Goal: Task Accomplishment & Management: Use online tool/utility

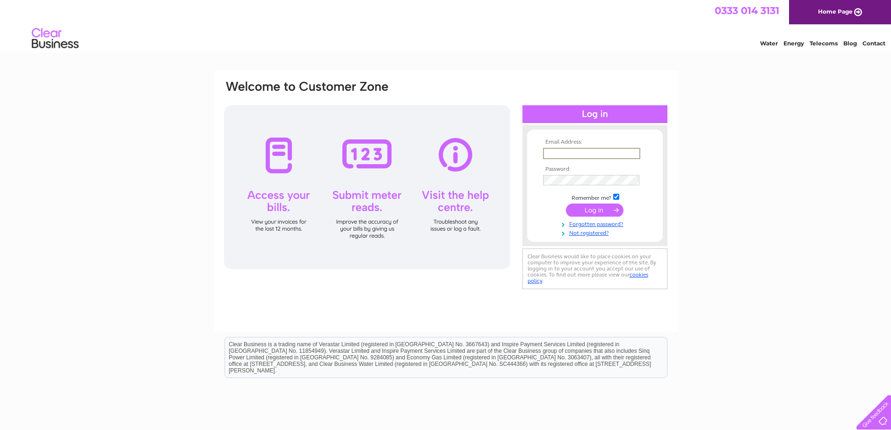
click at [583, 155] on input "text" at bounding box center [591, 153] width 97 height 11
drag, startPoint x: 612, startPoint y: 153, endPoint x: 460, endPoint y: 160, distance: 151.7
click at [452, 163] on div "Email Address: angella@tiscali.co.uk Password:" at bounding box center [445, 186] width 445 height 212
type input "angela@rossandlaidlaw.co.uk"
click at [597, 211] on input "submit" at bounding box center [595, 209] width 58 height 13
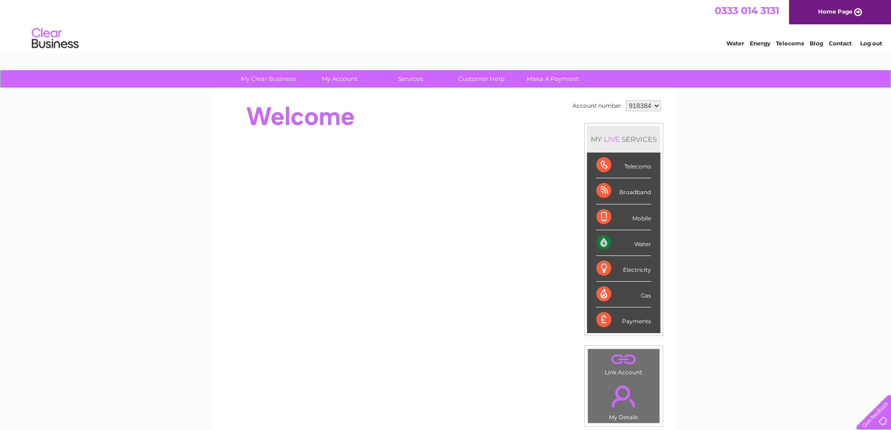
click at [606, 242] on div "Water" at bounding box center [623, 243] width 55 height 26
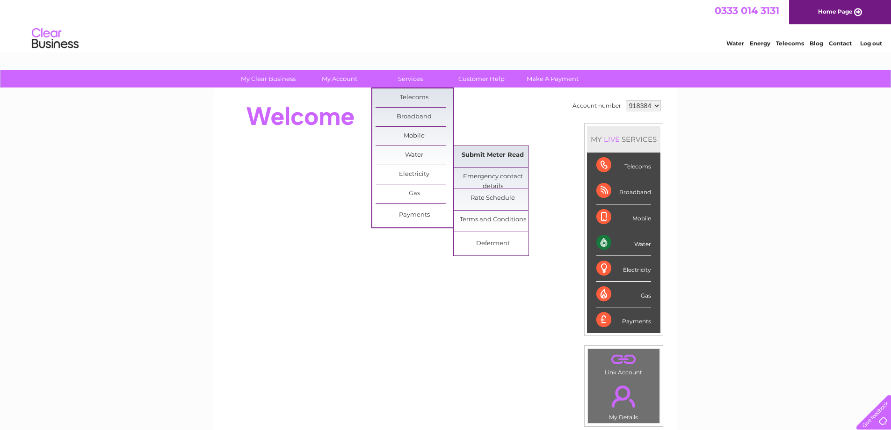
click at [476, 156] on link "Submit Meter Read" at bounding box center [492, 155] width 77 height 19
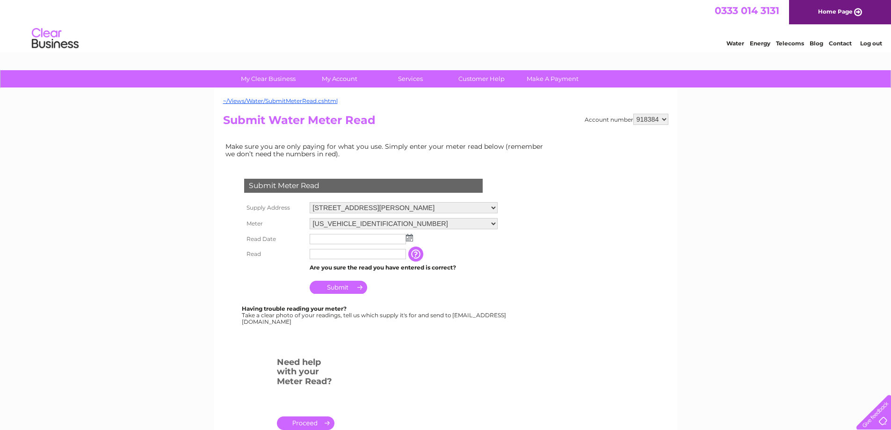
click at [413, 239] on td at bounding box center [403, 238] width 193 height 15
click at [408, 239] on img at bounding box center [409, 237] width 7 height 7
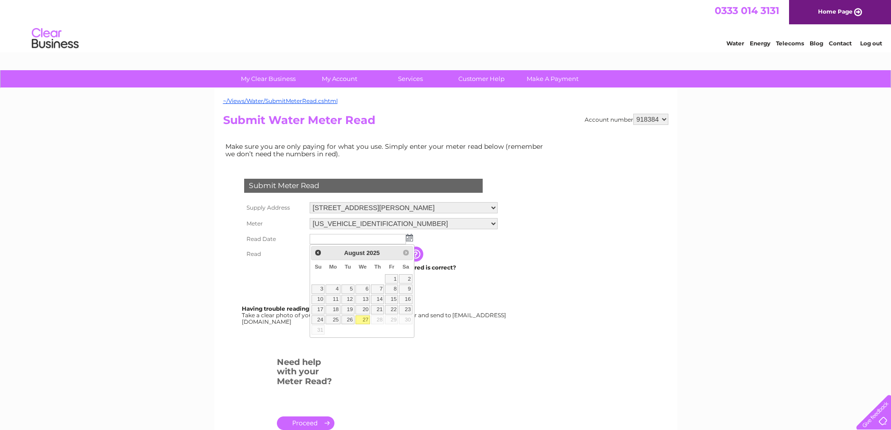
click at [363, 317] on link "27" at bounding box center [362, 319] width 15 height 9
type input "2025/08/27"
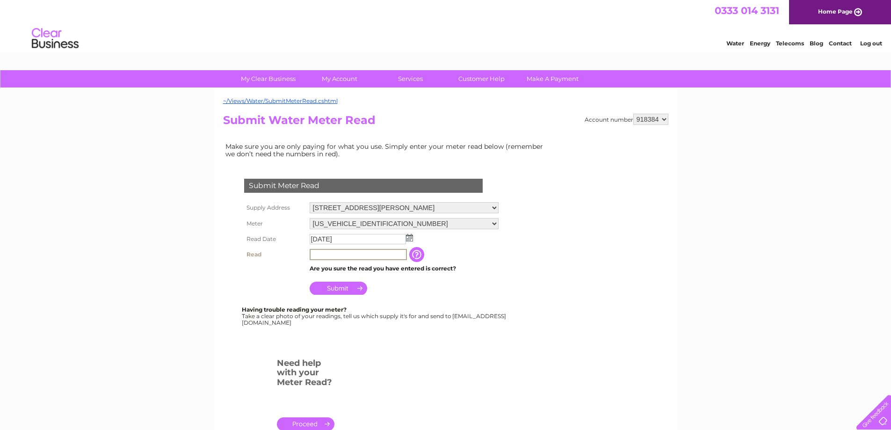
click at [318, 251] on input "text" at bounding box center [358, 254] width 97 height 11
type input "00621"
click at [340, 289] on input "Submit" at bounding box center [339, 287] width 58 height 13
